Goal: Check status: Check status

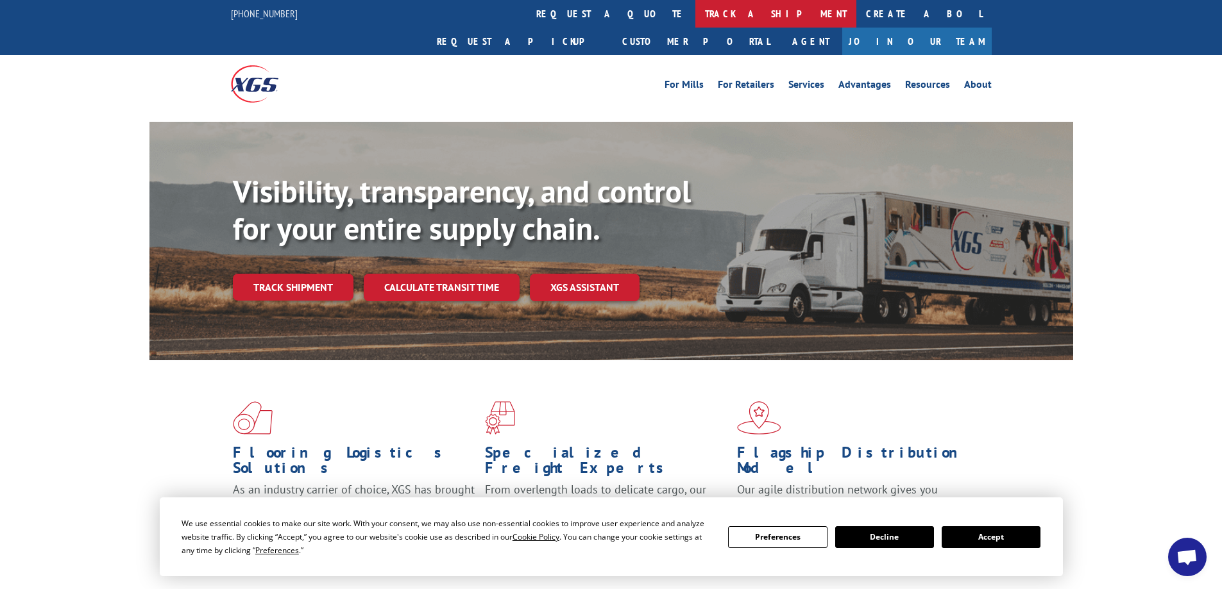
drag, startPoint x: 552, startPoint y: 13, endPoint x: 540, endPoint y: 12, distance: 11.6
click at [695, 14] on link "track a shipment" at bounding box center [775, 14] width 161 height 28
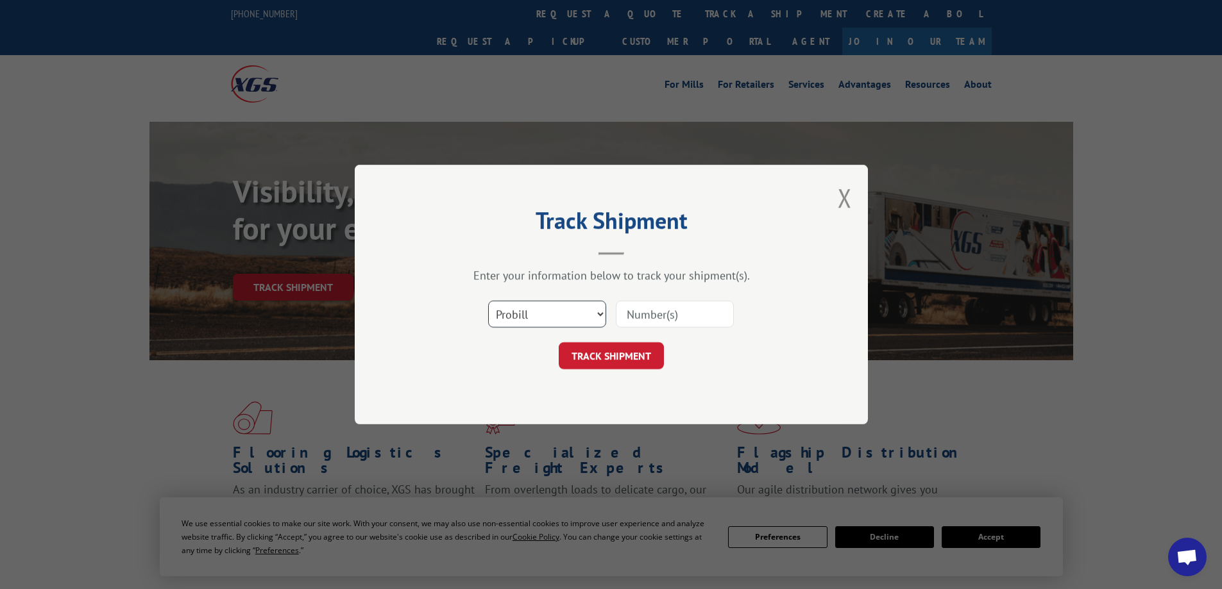
click at [580, 317] on select "Select category... Probill BOL PO" at bounding box center [547, 314] width 118 height 27
drag, startPoint x: 508, startPoint y: 409, endPoint x: 511, endPoint y: 400, distance: 9.5
click at [510, 403] on div "Track Shipment Enter your information below to track your shipment(s). Select c…" at bounding box center [611, 295] width 513 height 260
drag, startPoint x: 559, startPoint y: 308, endPoint x: 564, endPoint y: 323, distance: 16.2
click at [559, 310] on select "Select category... Probill BOL PO" at bounding box center [547, 314] width 118 height 27
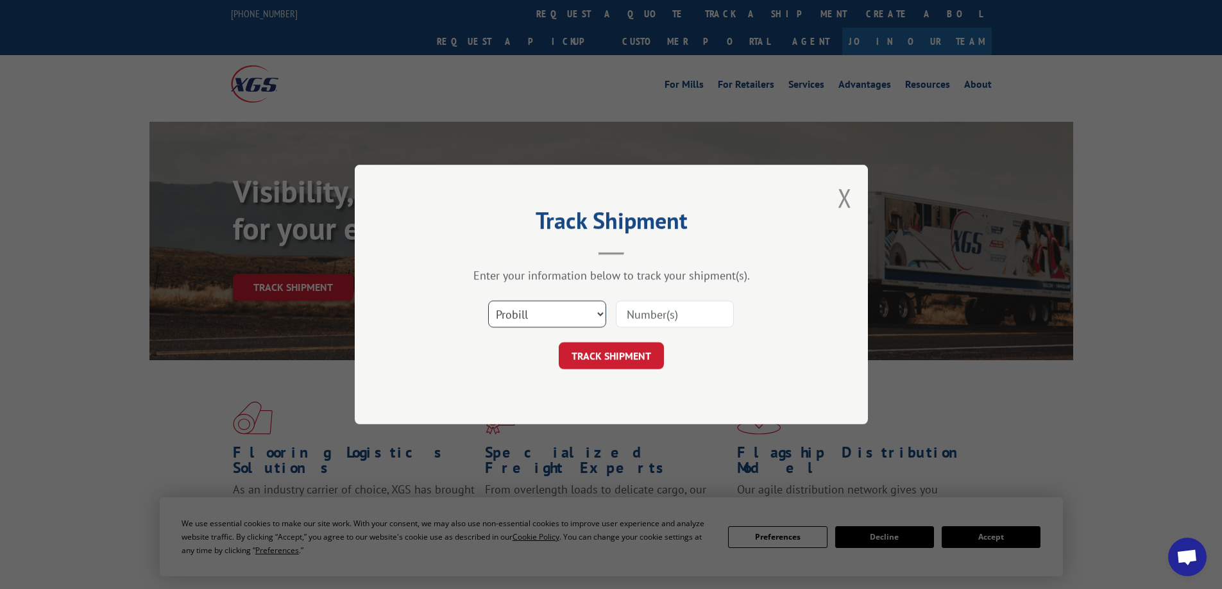
select select "po"
click at [488, 301] on select "Select category... Probill BOL PO" at bounding box center [547, 314] width 118 height 27
click at [649, 313] on input at bounding box center [675, 314] width 118 height 27
type input "7476"
click at [621, 360] on button "TRACK SHIPMENT" at bounding box center [611, 355] width 105 height 27
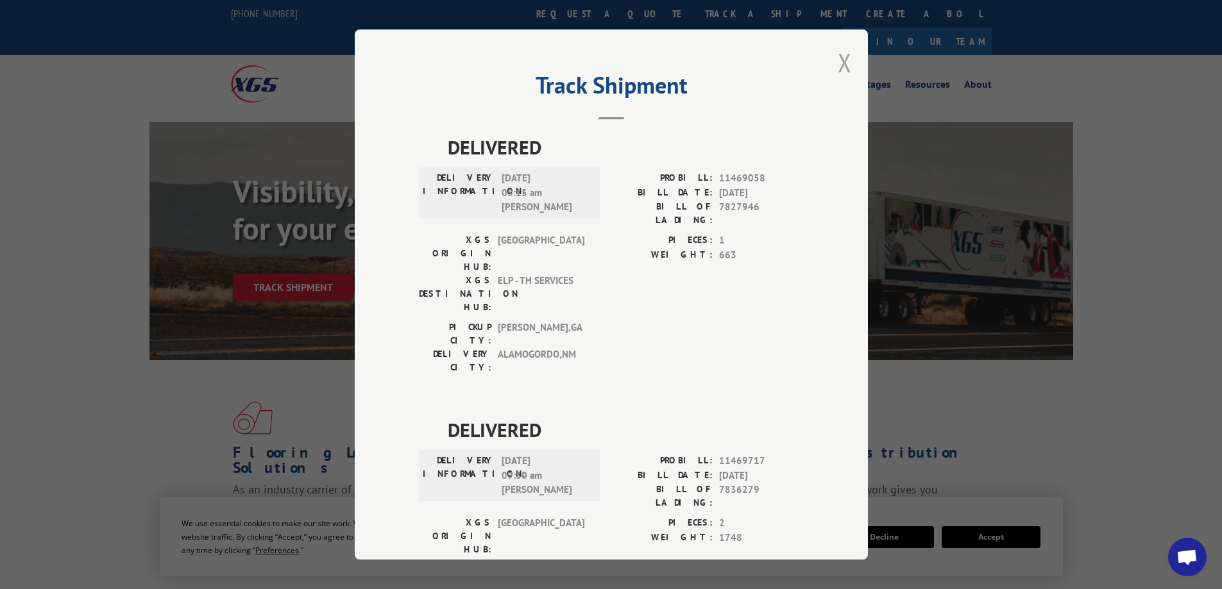
click at [838, 63] on button "Close modal" at bounding box center [845, 63] width 14 height 34
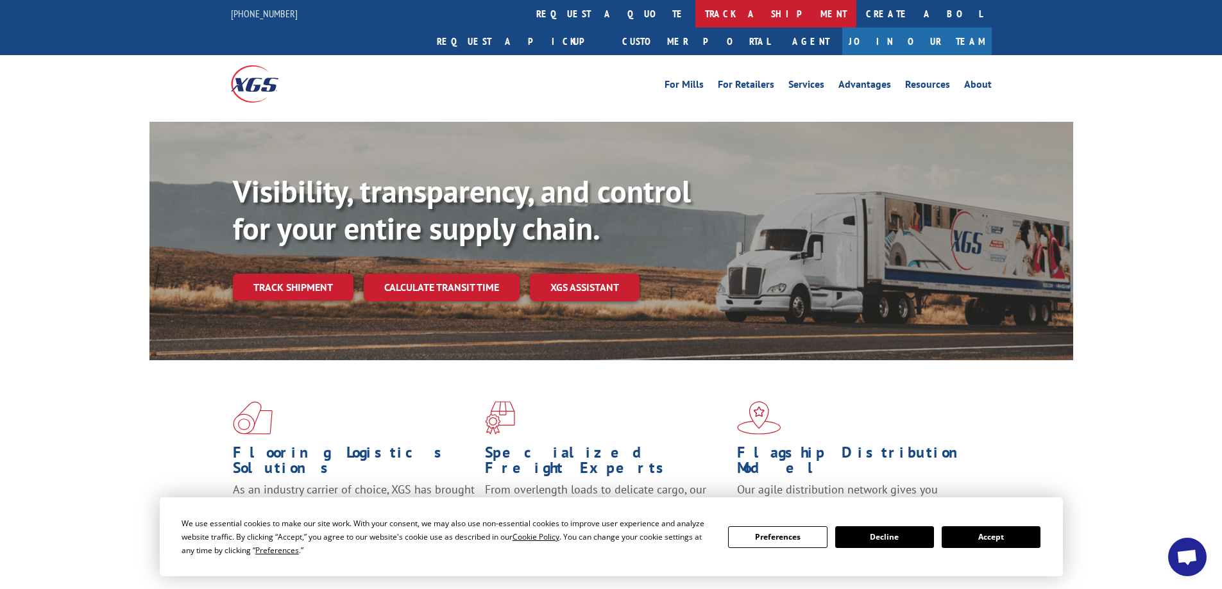
click at [695, 15] on link "track a shipment" at bounding box center [775, 14] width 161 height 28
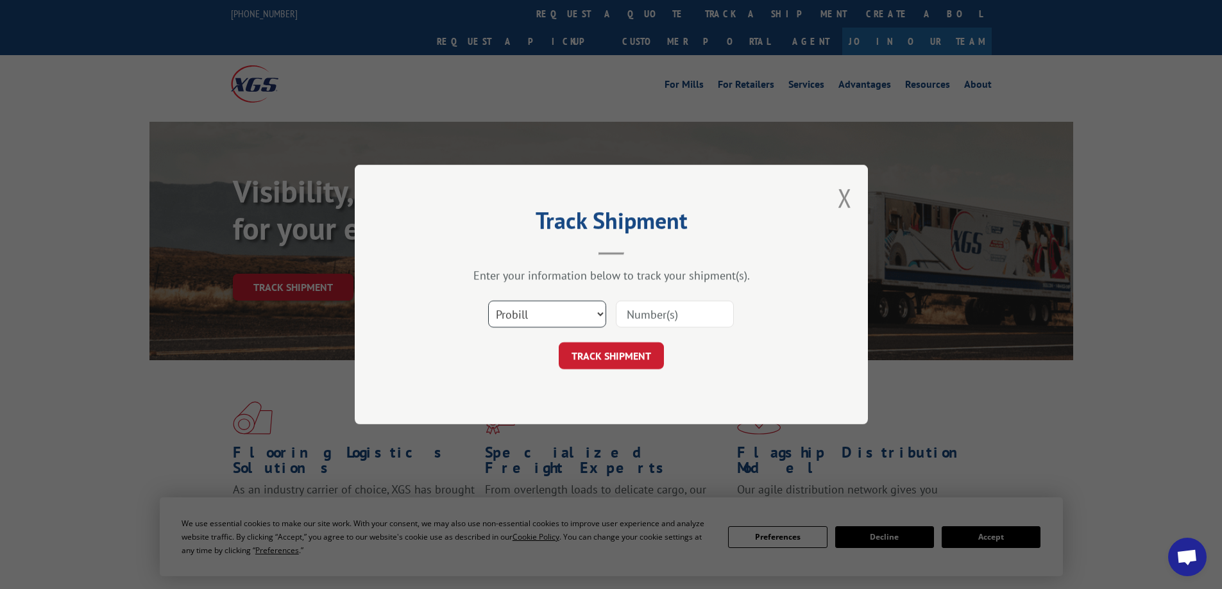
click at [558, 313] on select "Select category... Probill BOL PO" at bounding box center [547, 314] width 118 height 27
click at [488, 301] on select "Select category... Probill BOL PO" at bounding box center [547, 314] width 118 height 27
click at [539, 312] on select "Select category... Probill BOL PO" at bounding box center [547, 314] width 118 height 27
select select "bol"
click at [488, 301] on select "Select category... Probill BOL PO" at bounding box center [547, 314] width 118 height 27
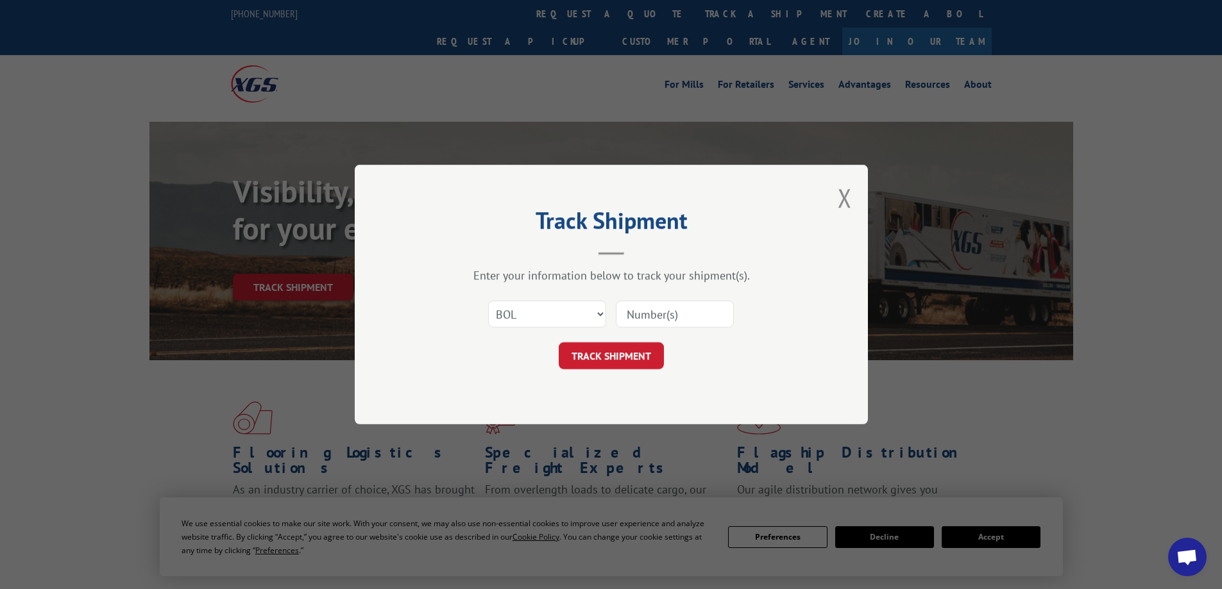
click at [668, 321] on input at bounding box center [675, 314] width 118 height 27
type input "2035258"
click at [623, 350] on button "TRACK SHIPMENT" at bounding box center [611, 355] width 105 height 27
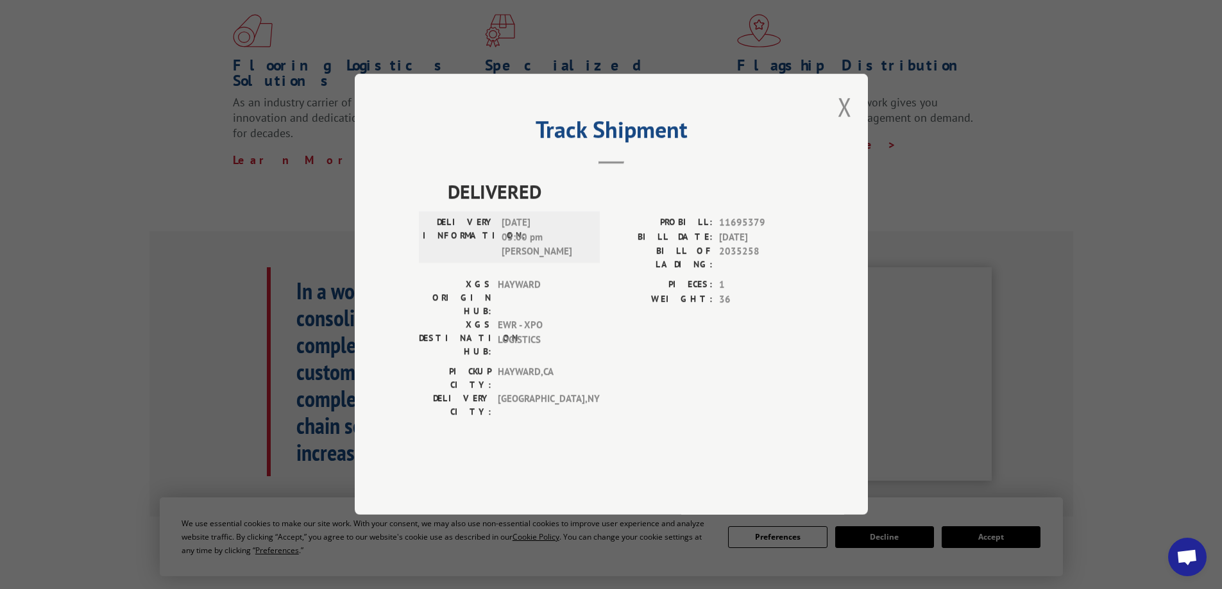
scroll to position [385, 0]
drag, startPoint x: 847, startPoint y: 145, endPoint x: 747, endPoint y: 230, distance: 131.1
click at [845, 124] on button "Close modal" at bounding box center [845, 107] width 14 height 34
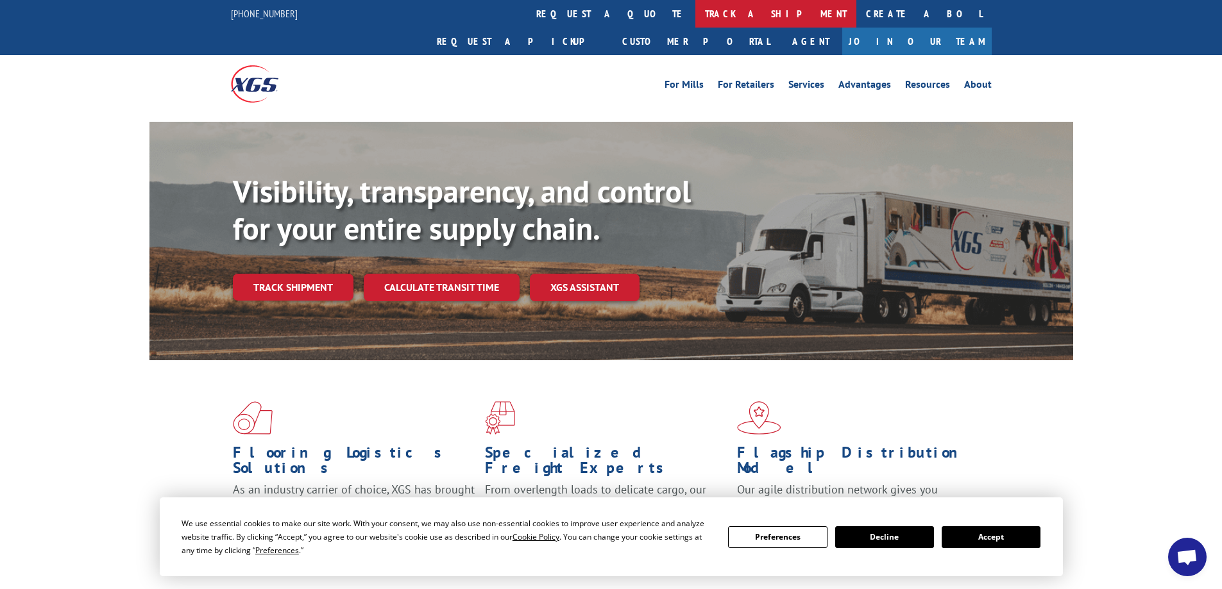
click at [695, 19] on link "track a shipment" at bounding box center [775, 14] width 161 height 28
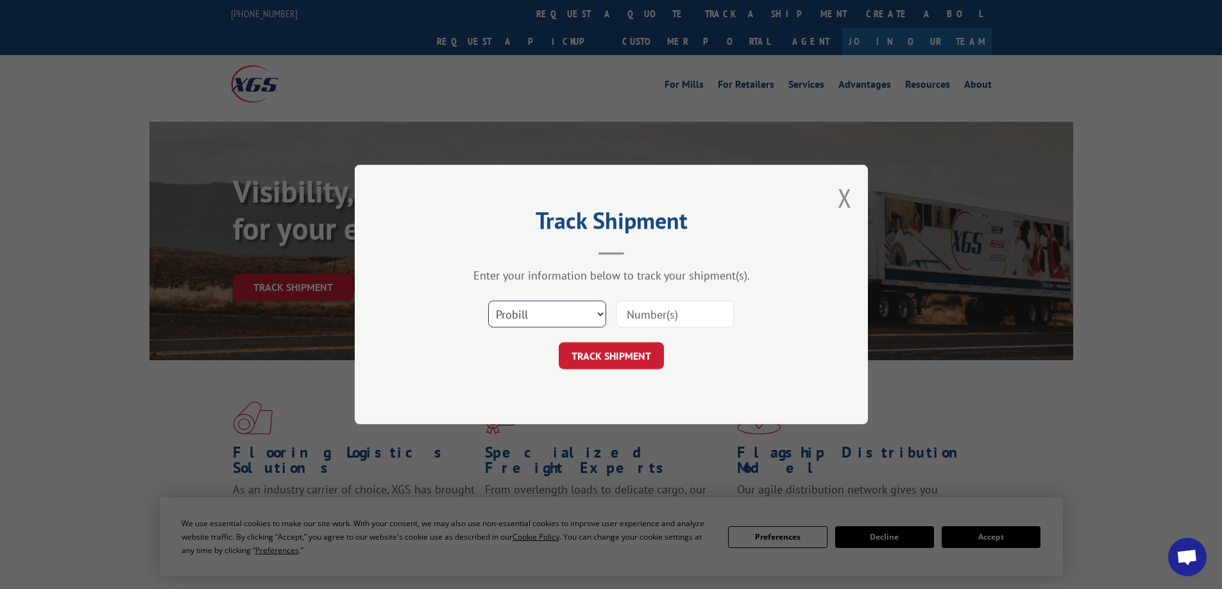
click at [543, 319] on select "Select category... Probill BOL PO" at bounding box center [547, 314] width 118 height 27
click at [488, 301] on select "Select category... Probill BOL PO" at bounding box center [547, 314] width 118 height 27
click at [668, 317] on input at bounding box center [675, 314] width 118 height 27
click at [573, 314] on select "Select category... Probill BOL PO" at bounding box center [547, 314] width 118 height 27
select select "probill"
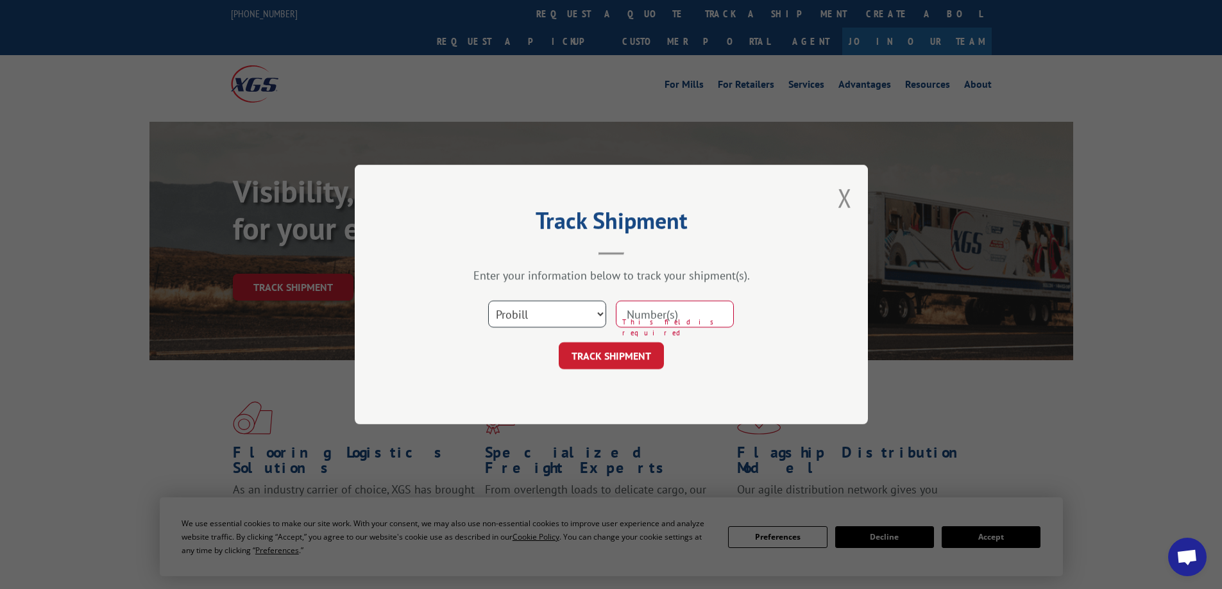
click at [488, 301] on select "Select category... Probill BOL PO" at bounding box center [547, 314] width 118 height 27
click at [684, 309] on input at bounding box center [675, 314] width 118 height 27
type input "17690283"
click at [631, 360] on button "TRACK SHIPMENT" at bounding box center [611, 355] width 105 height 27
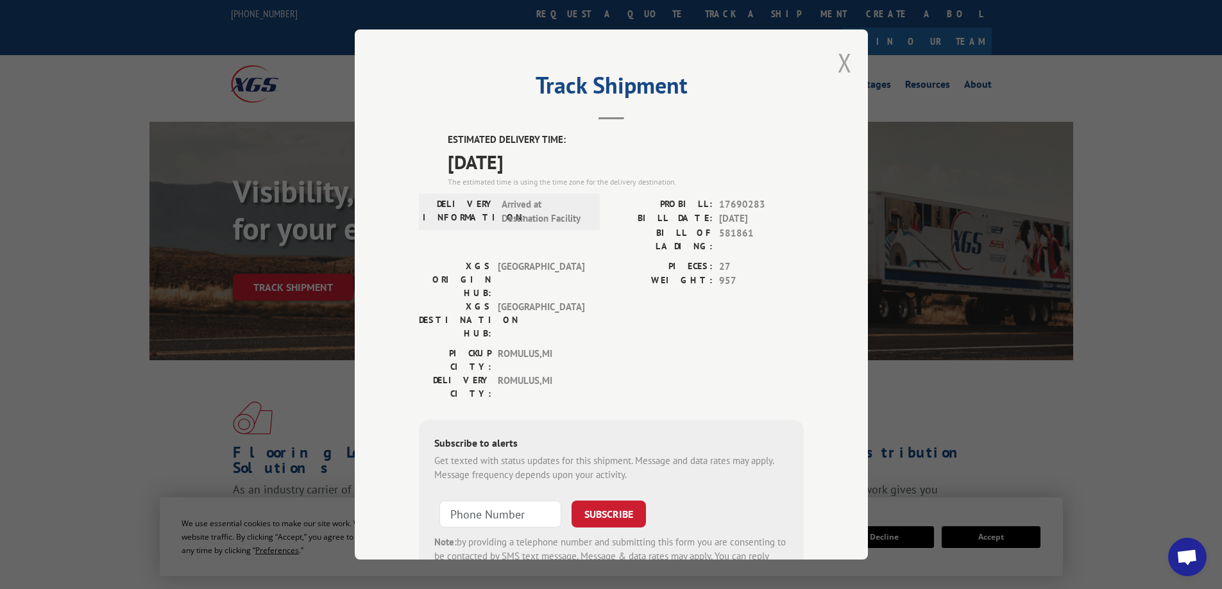
click at [841, 68] on button "Close modal" at bounding box center [845, 63] width 14 height 34
